Goal: Task Accomplishment & Management: Manage account settings

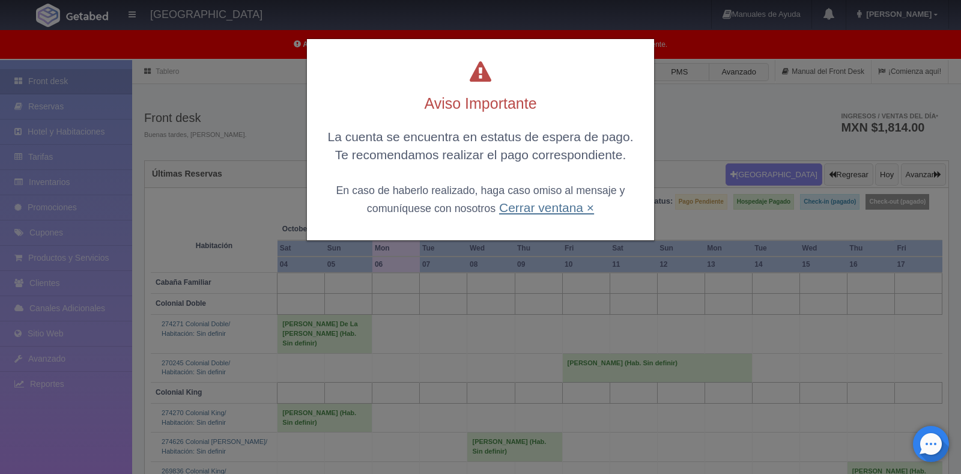
click at [540, 207] on link "Cerrar ventana ×" at bounding box center [546, 208] width 95 height 14
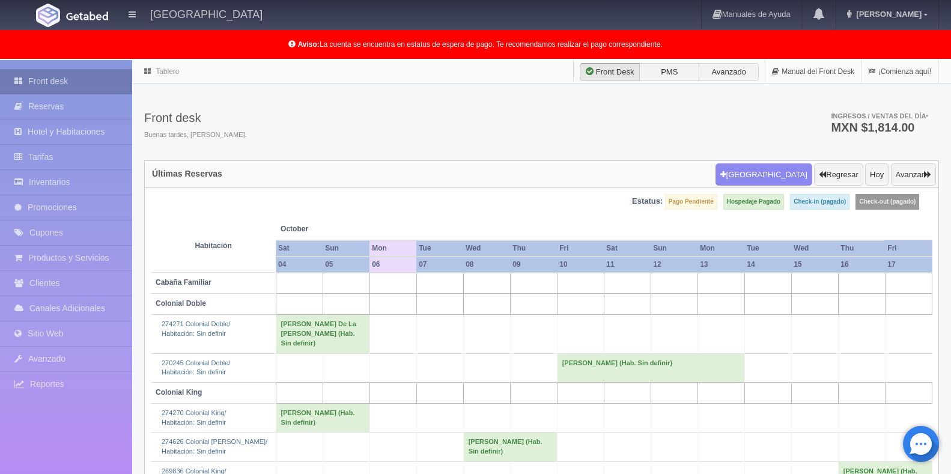
click at [62, 80] on link "Front desk" at bounding box center [66, 81] width 132 height 25
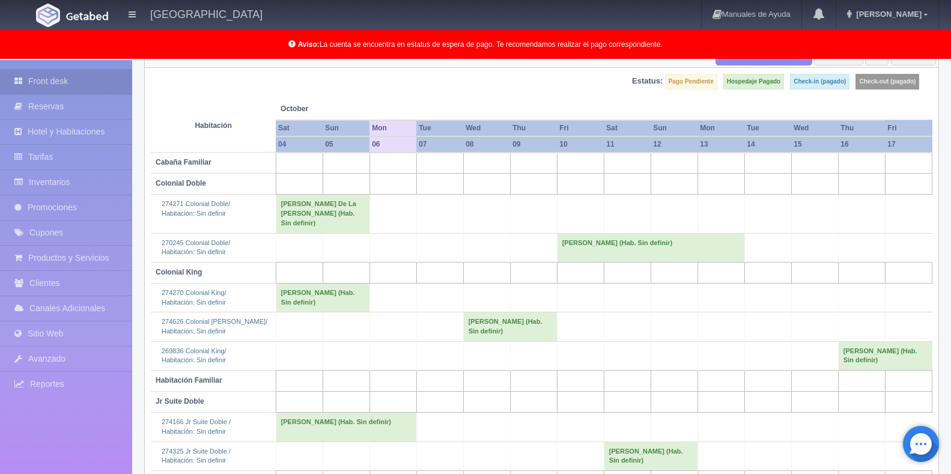
scroll to position [165, 0]
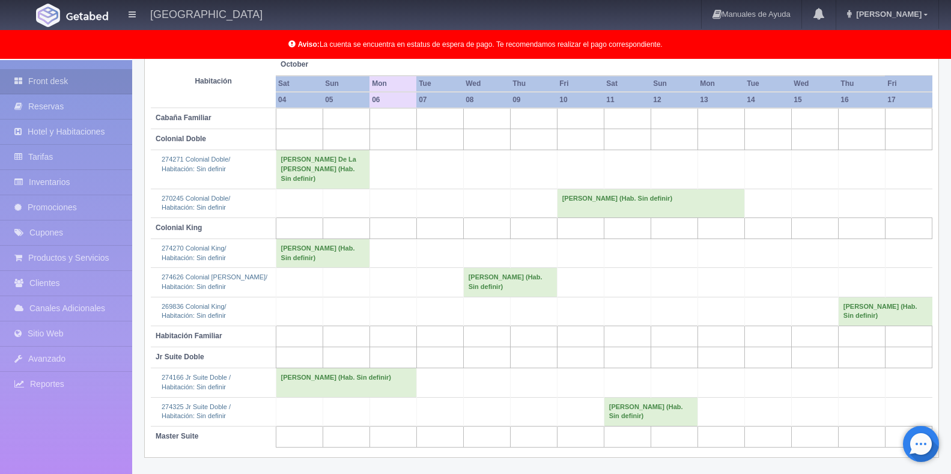
click at [489, 289] on td "[PERSON_NAME] (Hab. Sin definir)" at bounding box center [510, 282] width 94 height 29
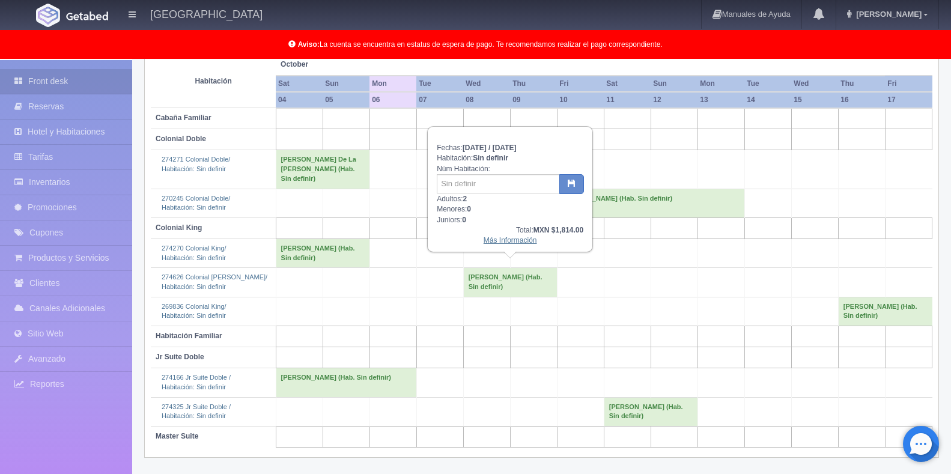
click at [491, 238] on link "Más Información" at bounding box center [509, 240] width 53 height 8
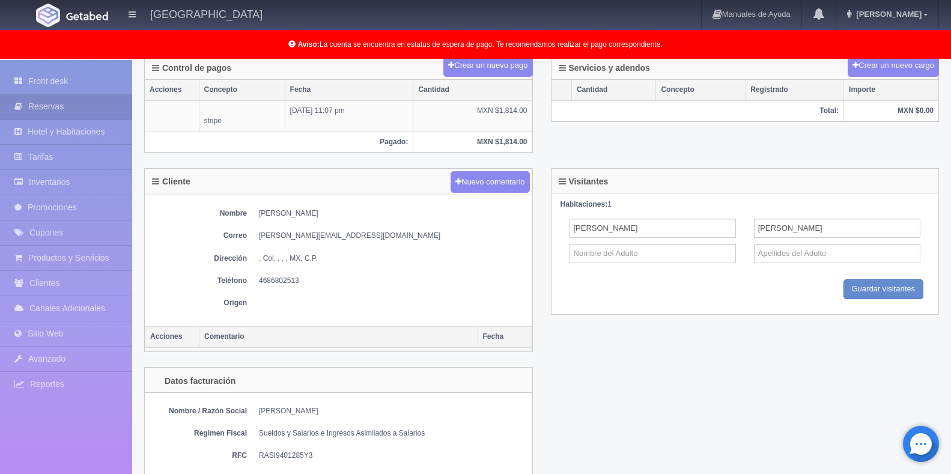
scroll to position [540, 0]
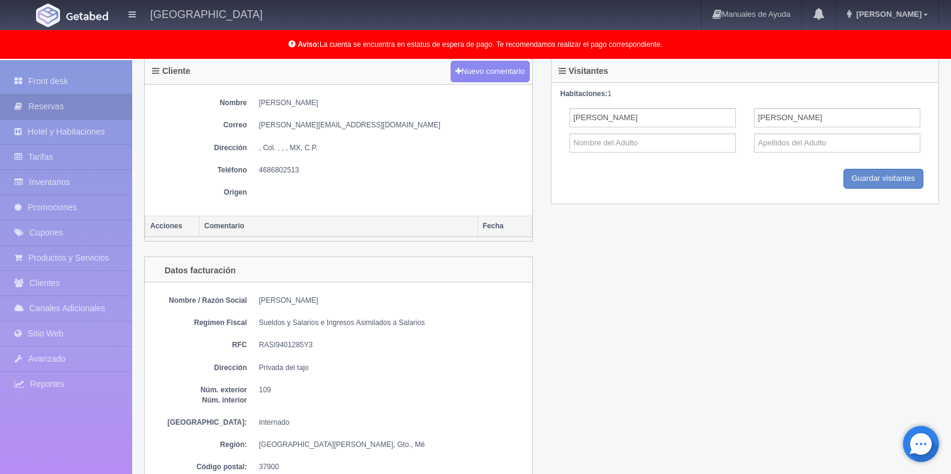
drag, startPoint x: 317, startPoint y: 101, endPoint x: 255, endPoint y: 105, distance: 62.0
click at [255, 105] on dl "Nombre Itthsys Emmanuel Ramírez Sánchez" at bounding box center [338, 103] width 375 height 10
copy dd "Itthsys Emmanuel"
drag, startPoint x: 320, startPoint y: 102, endPoint x: 379, endPoint y: 106, distance: 59.0
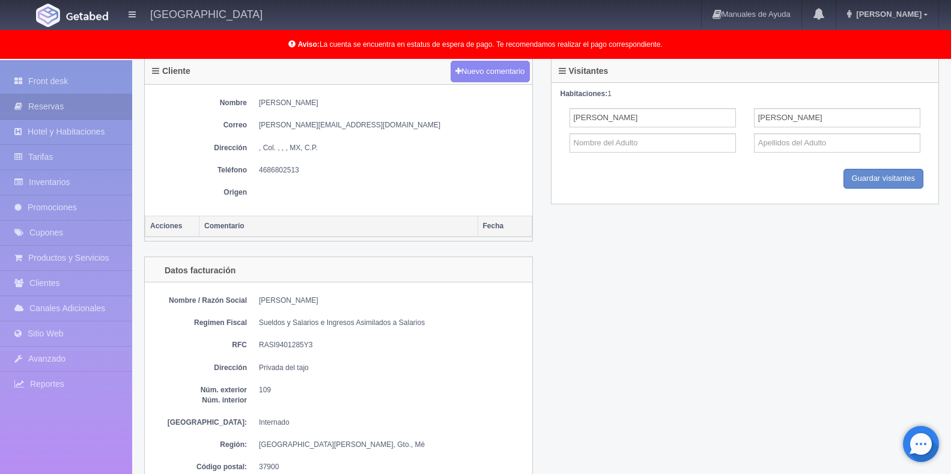
click at [379, 106] on dd "Itthsys Emmanuel Ramírez Sánchez" at bounding box center [392, 103] width 267 height 10
copy dd "Ramírez Sánchez"
click at [516, 380] on div "Nombre / Razón Social Itthsys Ramírez Regimen Fiscal Sueldos y Salarios e Ingre…" at bounding box center [338, 386] width 387 height 208
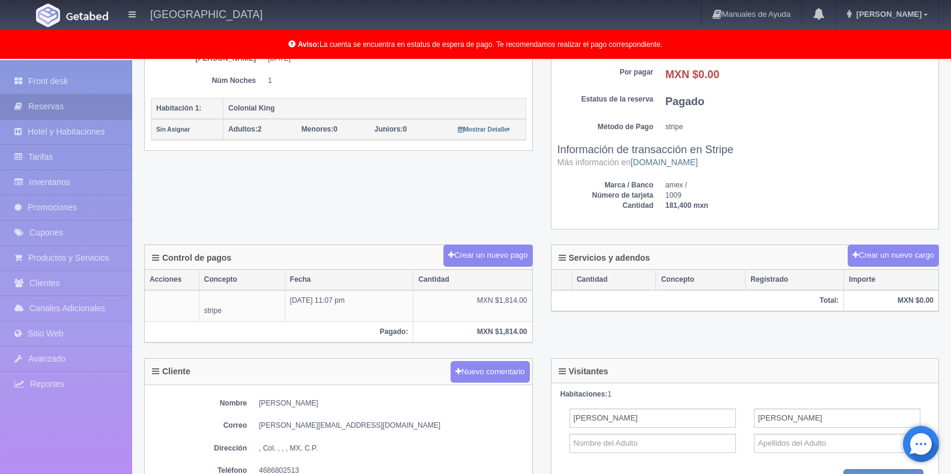
scroll to position [360, 0]
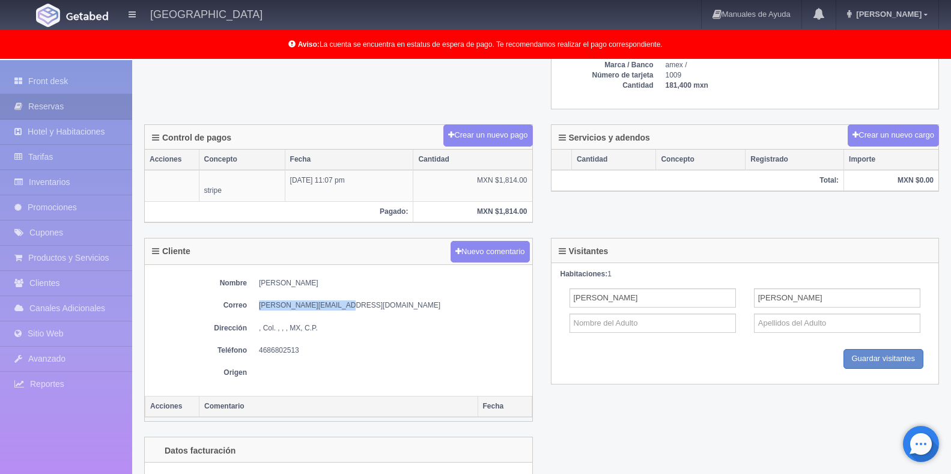
drag, startPoint x: 342, startPoint y: 306, endPoint x: 257, endPoint y: 307, distance: 84.7
click at [257, 307] on dl "Correo itthsys.94@hotmail.com" at bounding box center [338, 305] width 375 height 10
copy dd "itthsys.94@hotmail.com"
drag, startPoint x: 299, startPoint y: 353, endPoint x: 274, endPoint y: 353, distance: 25.2
click at [257, 351] on dl "Teléfono 4686802513" at bounding box center [338, 350] width 375 height 10
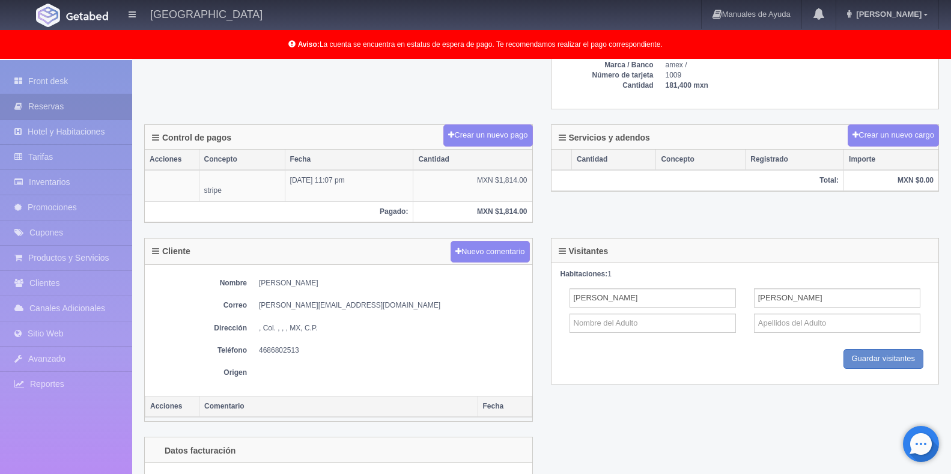
drag, startPoint x: 275, startPoint y: 356, endPoint x: 308, endPoint y: 376, distance: 38.8
click at [308, 376] on dd at bounding box center [392, 373] width 267 height 10
drag, startPoint x: 300, startPoint y: 347, endPoint x: 257, endPoint y: 348, distance: 42.6
click at [257, 348] on dl "Teléfono 4686802513" at bounding box center [338, 350] width 375 height 10
copy dd "4686802513"
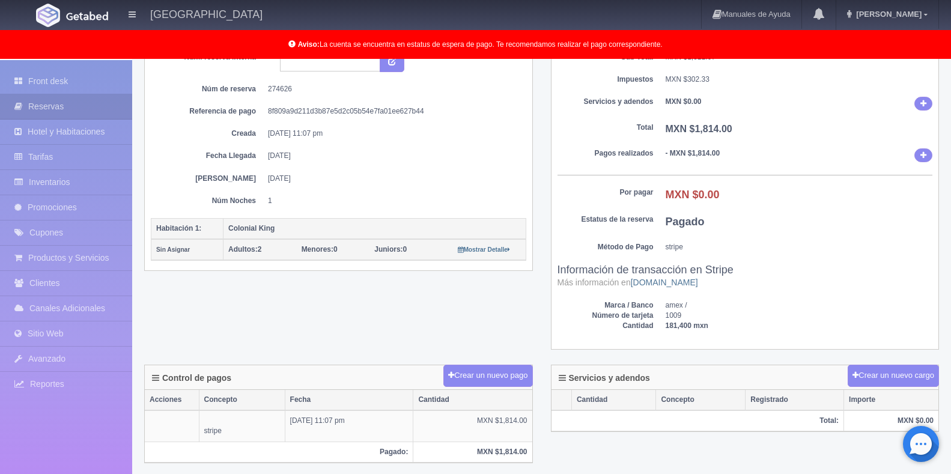
scroll to position [0, 0]
